Goal: Navigation & Orientation: Find specific page/section

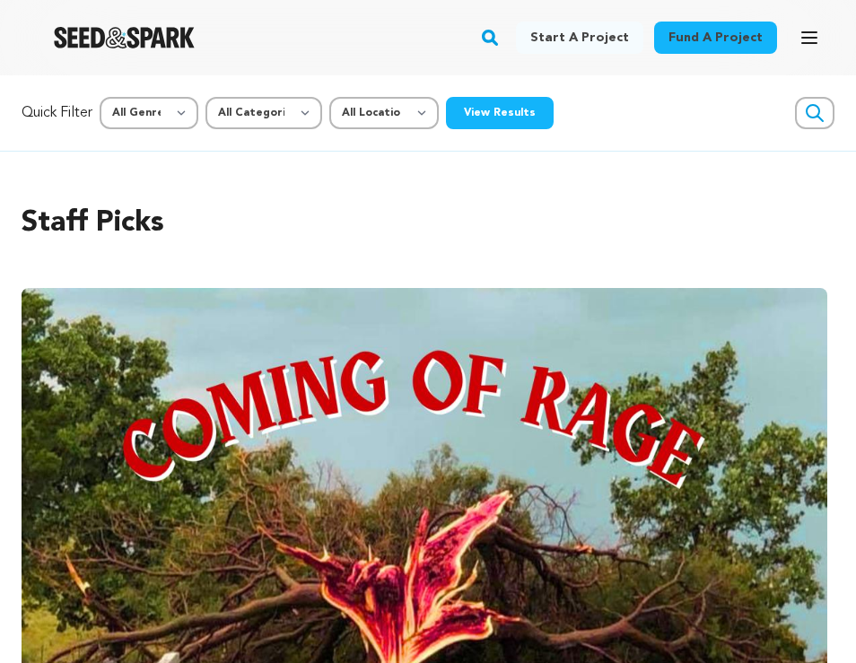
scroll to position [69, 0]
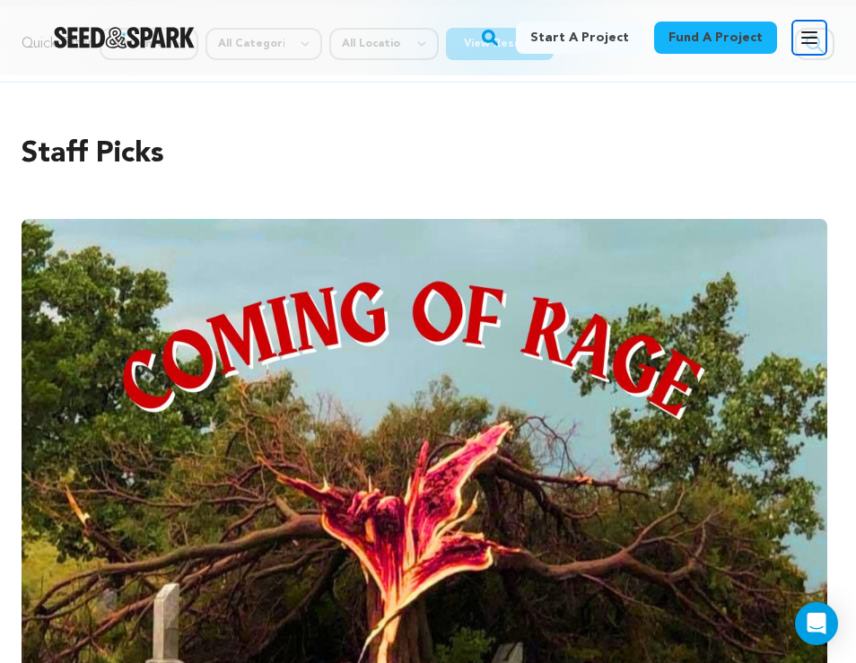
click at [805, 40] on icon "button" at bounding box center [809, 38] width 22 height 22
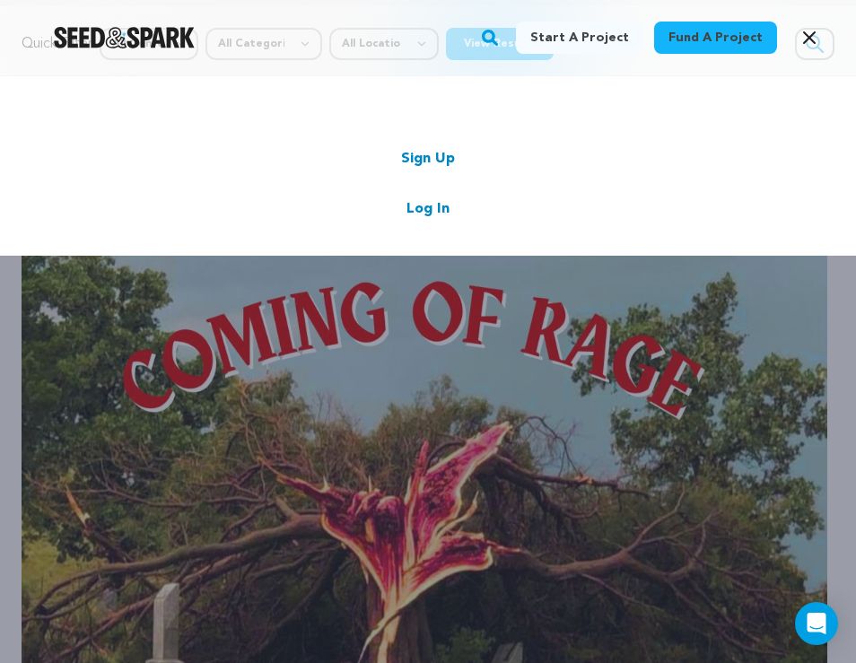
click at [428, 212] on link "Log In" at bounding box center [427, 209] width 43 height 22
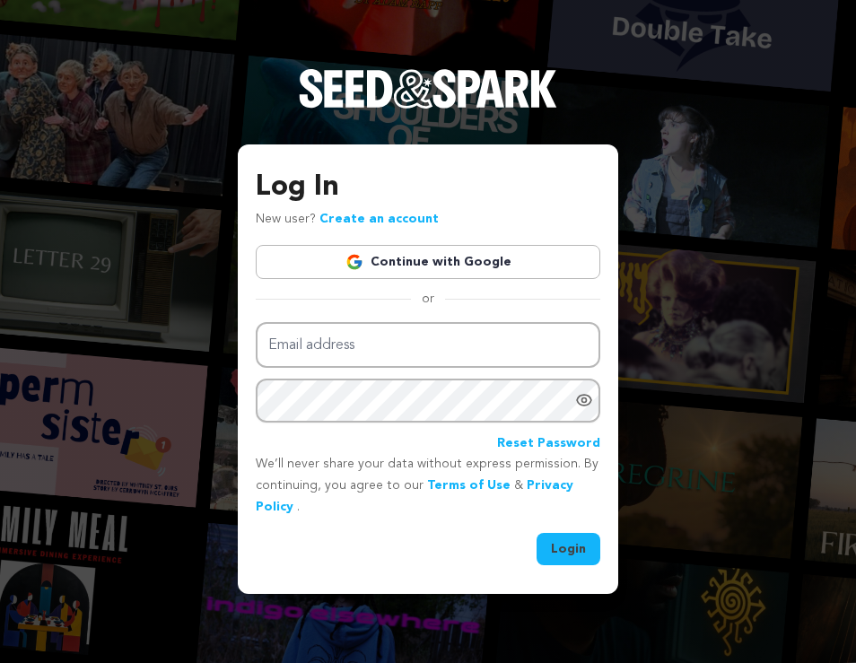
click at [418, 252] on link "Continue with Google" at bounding box center [428, 262] width 344 height 34
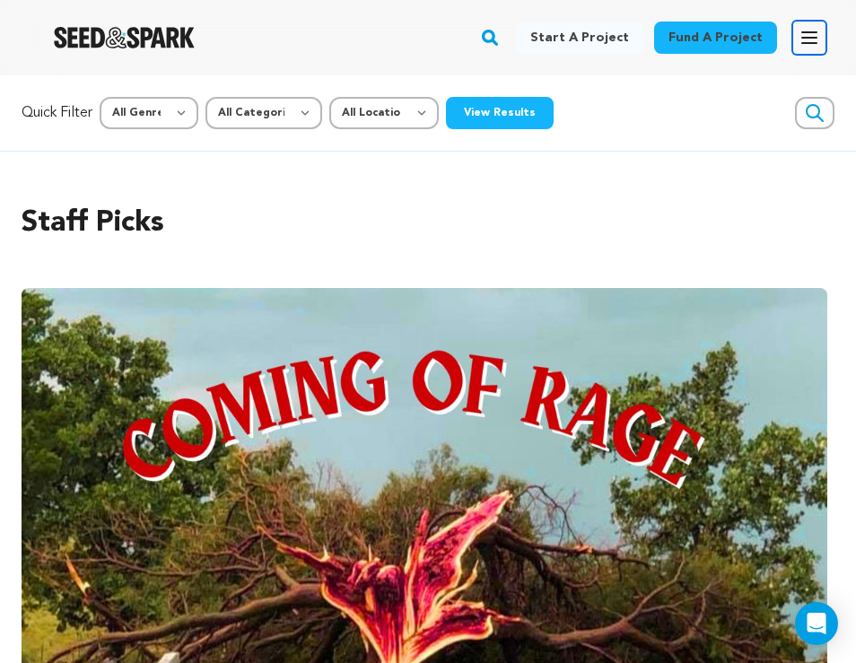
click at [810, 36] on icon "button" at bounding box center [809, 38] width 22 height 22
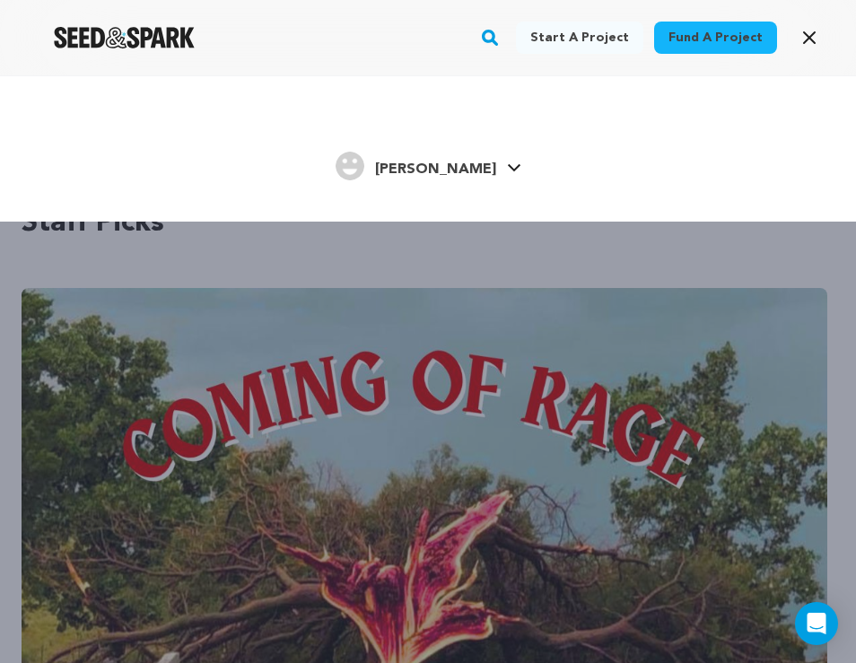
click at [453, 169] on span "[PERSON_NAME]" at bounding box center [435, 169] width 121 height 14
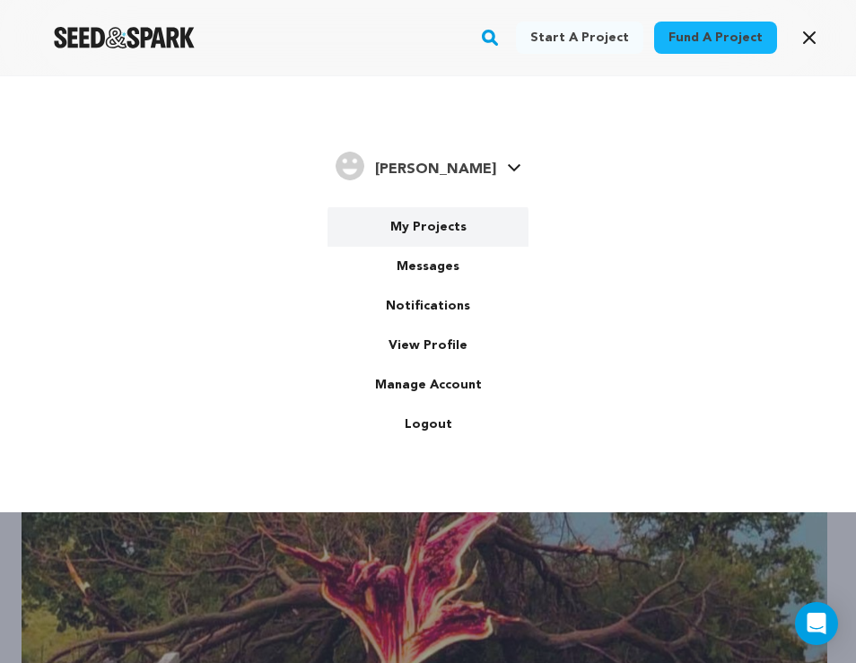
click at [449, 222] on link "My Projects" at bounding box center [427, 226] width 201 height 39
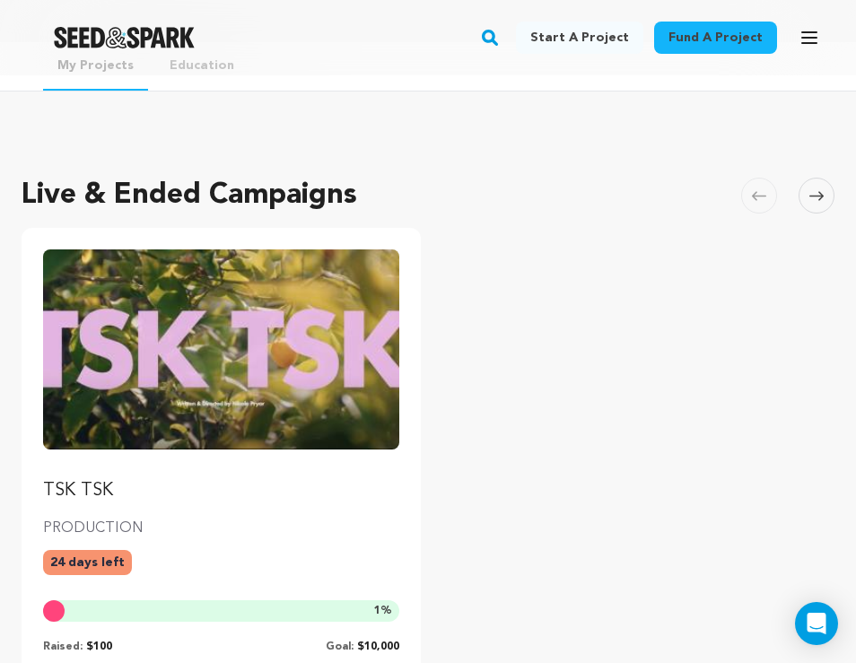
scroll to position [217, 0]
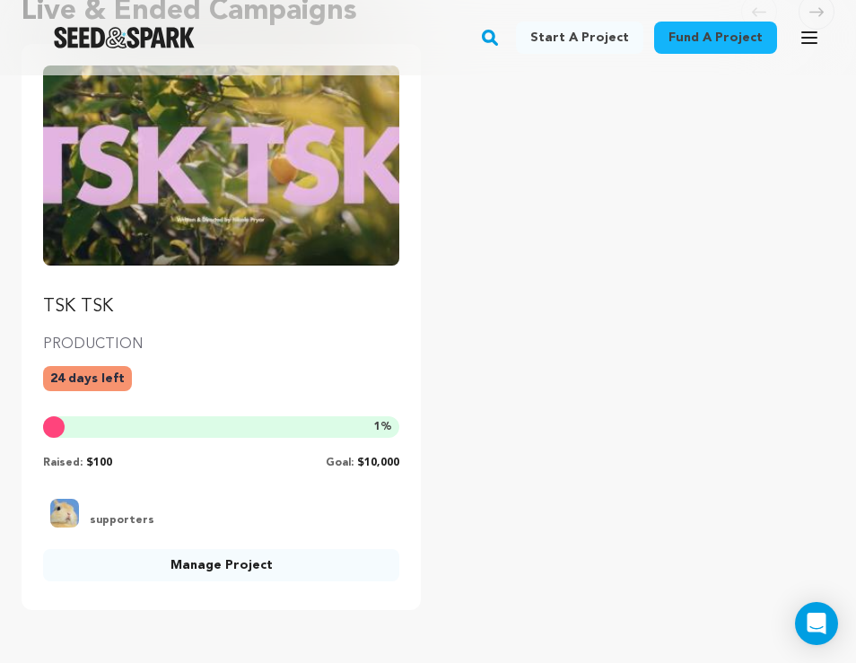
click at [265, 313] on p "TSK TSK" at bounding box center [221, 306] width 356 height 25
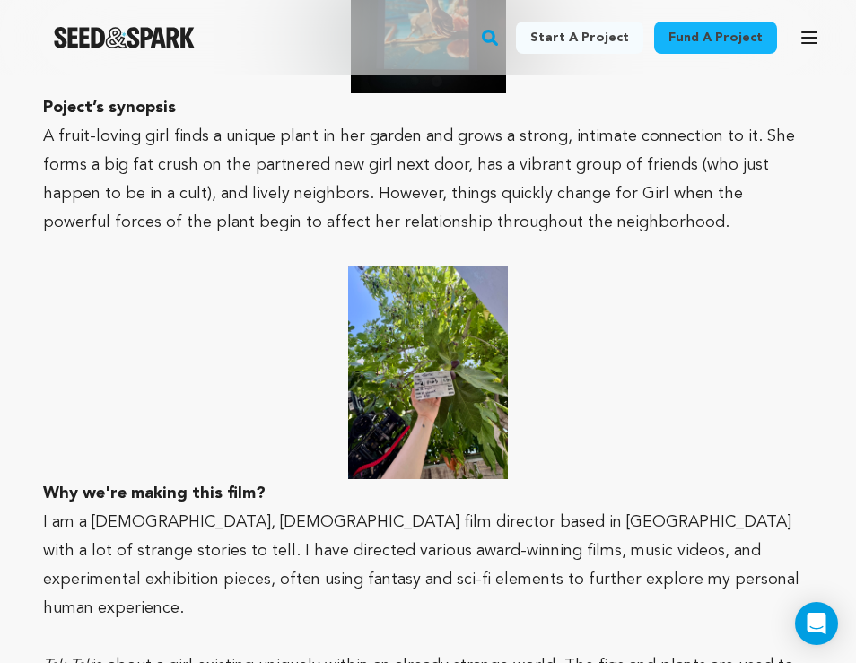
scroll to position [1922, 0]
